Goal: Use online tool/utility

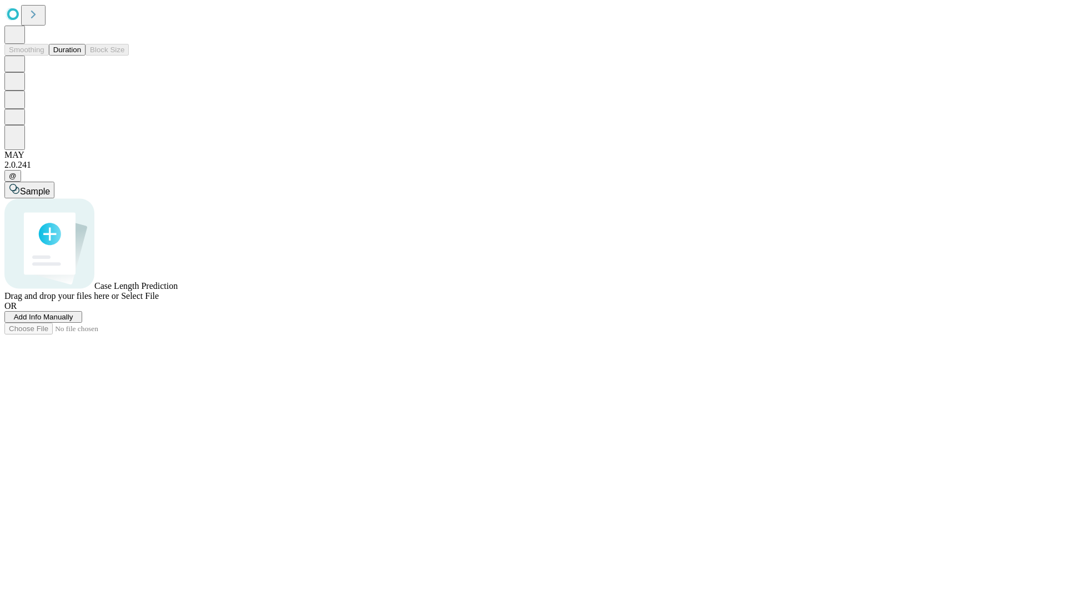
click at [159, 300] on span "Select File" at bounding box center [140, 295] width 38 height 9
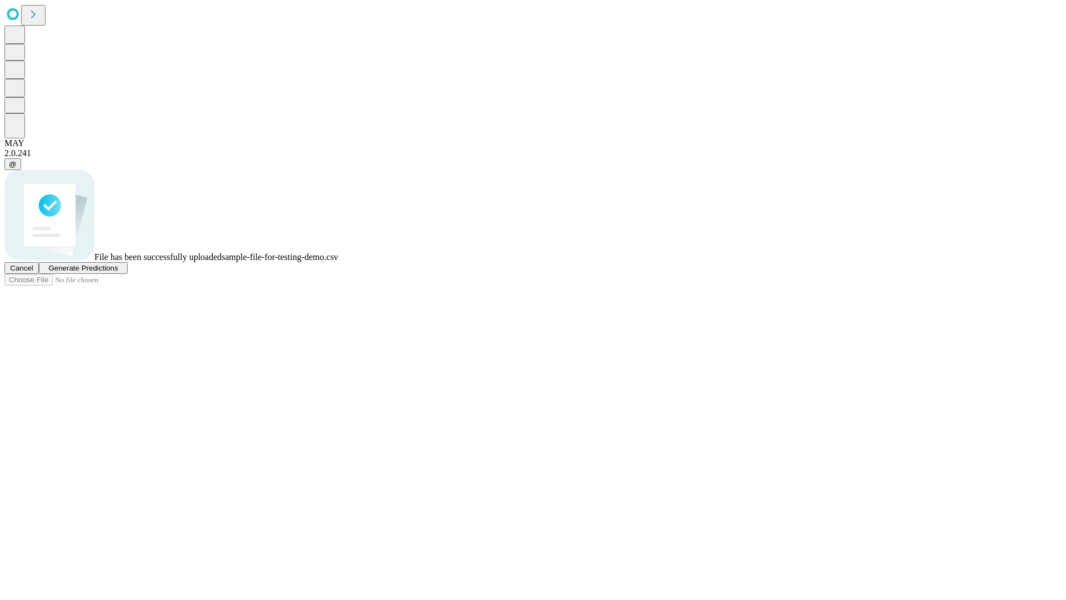
click at [118, 272] on span "Generate Predictions" at bounding box center [82, 268] width 69 height 8
